Goal: Find specific page/section

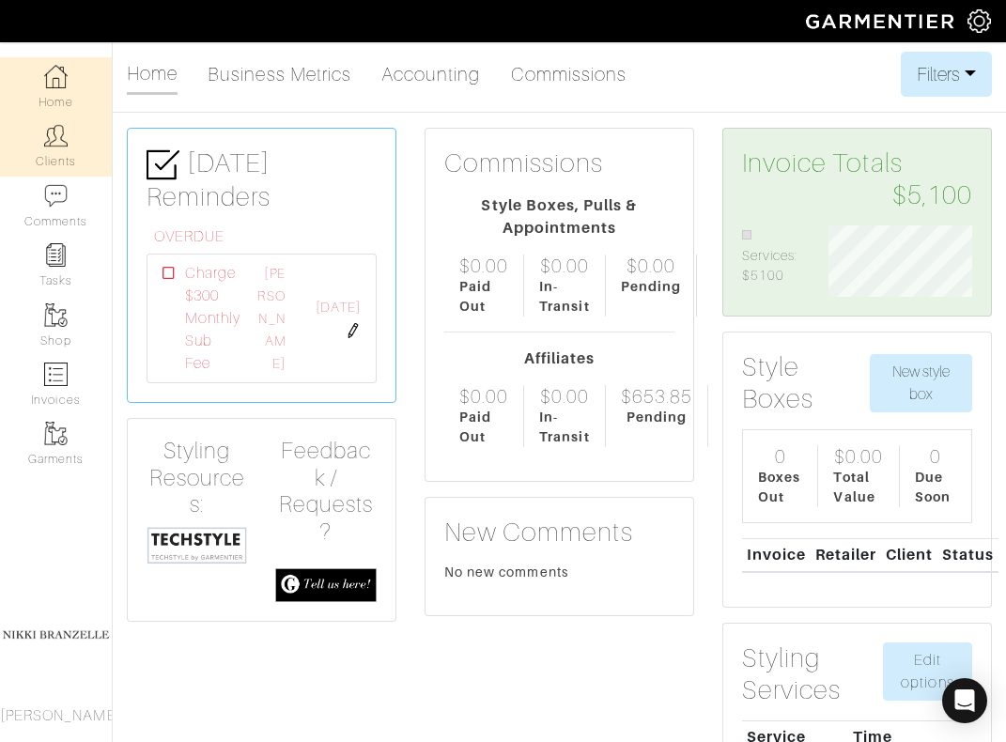
scroll to position [71, 172]
click at [46, 149] on link "Clients" at bounding box center [56, 145] width 112 height 59
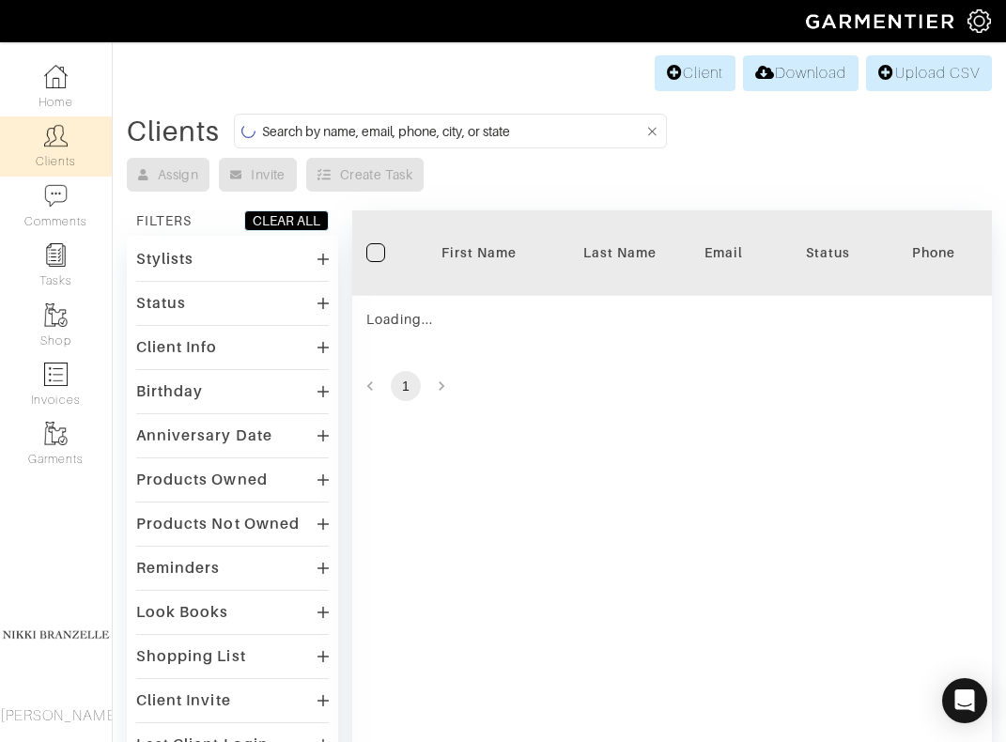
click at [398, 131] on input at bounding box center [453, 130] width 382 height 23
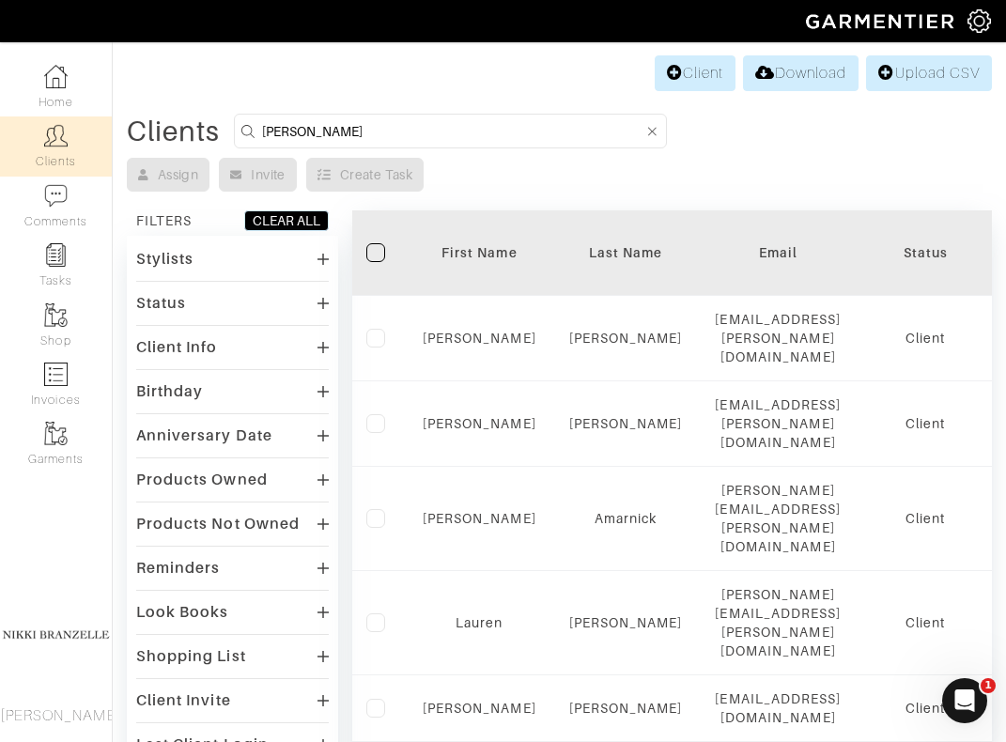
type input "[PERSON_NAME]"
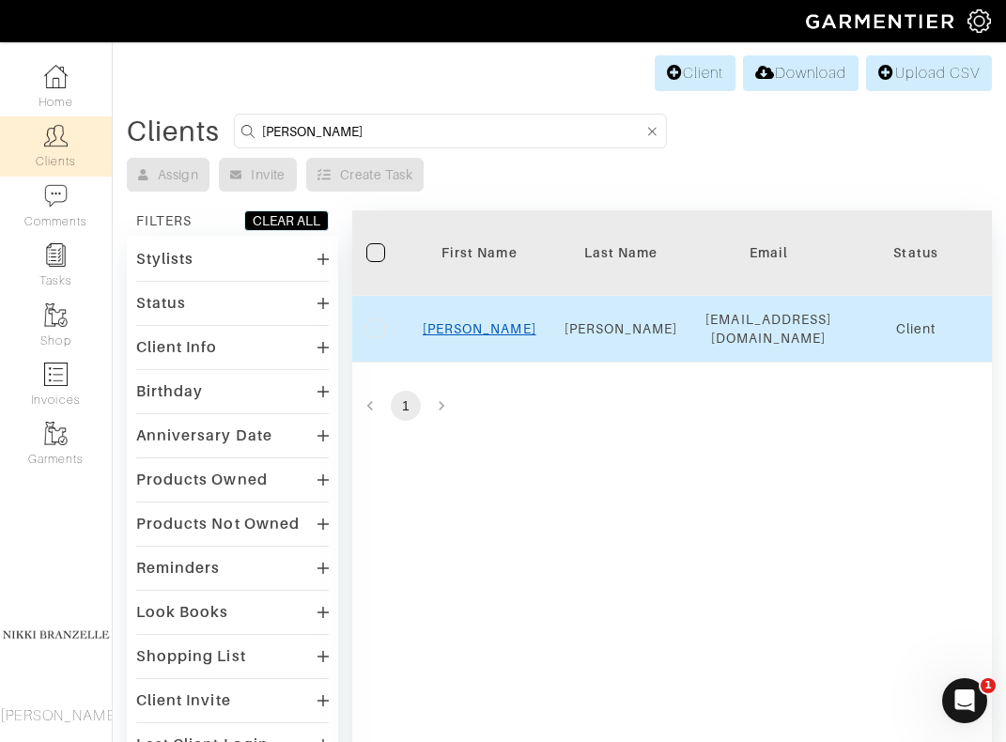
click at [495, 322] on link "[PERSON_NAME]" at bounding box center [480, 328] width 114 height 15
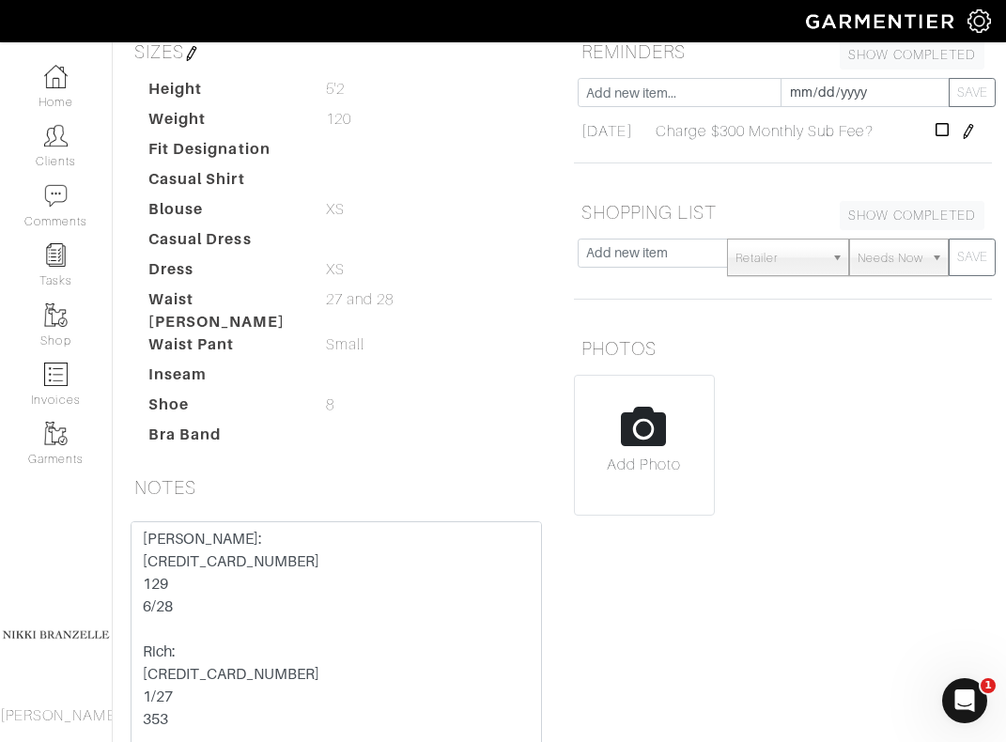
scroll to position [355, 0]
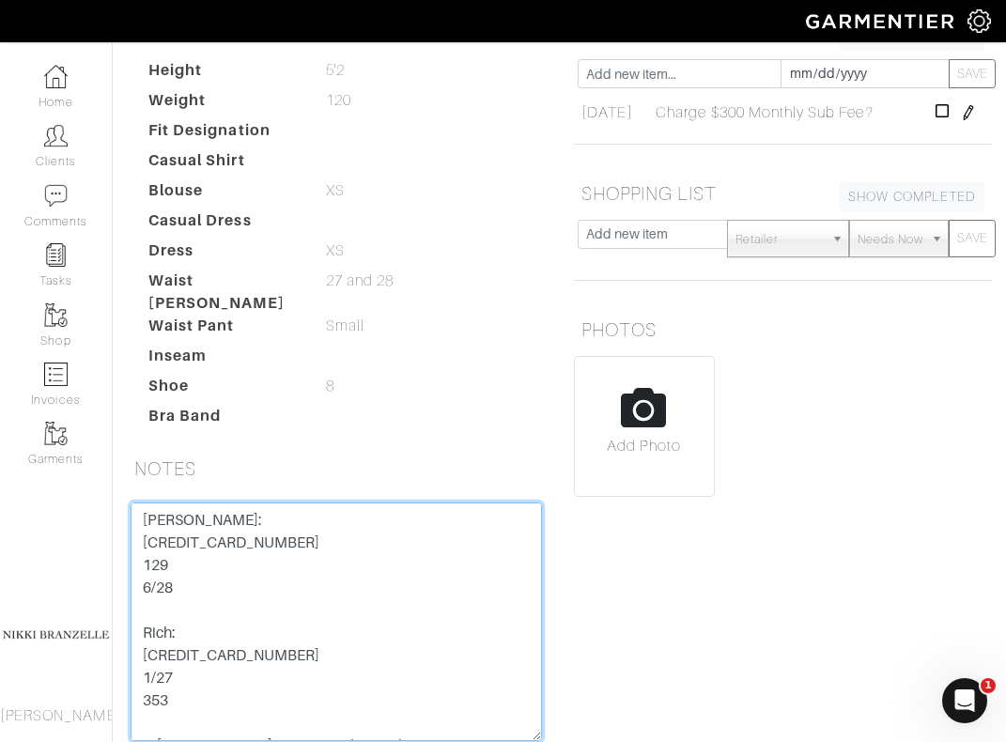
click at [234, 503] on textarea "Courtneys: 4270 8260 0377 7656 129 6/28 Rich: 4388 5761 5039 3471 1/27 353 st m…" at bounding box center [336, 622] width 411 height 239
